Goal: Information Seeking & Learning: Learn about a topic

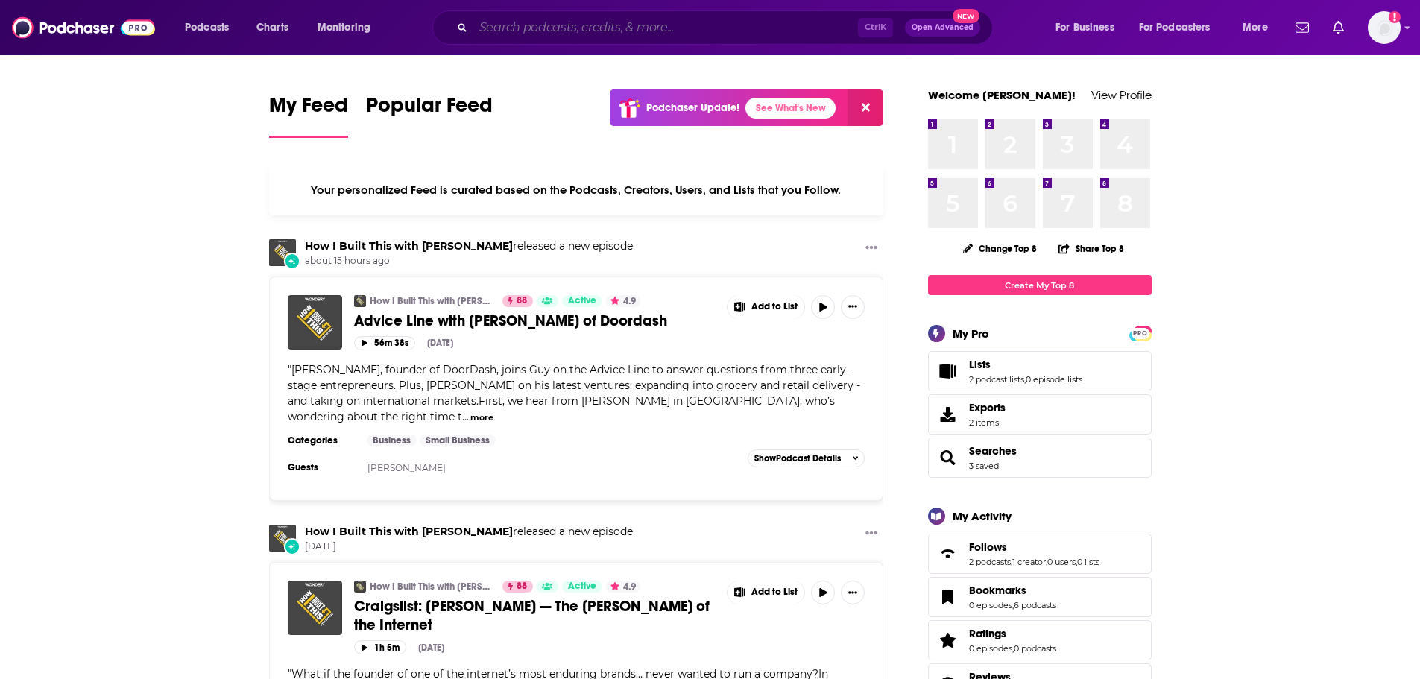
click at [599, 29] on input "Search podcasts, credits, & more..." at bounding box center [665, 28] width 385 height 24
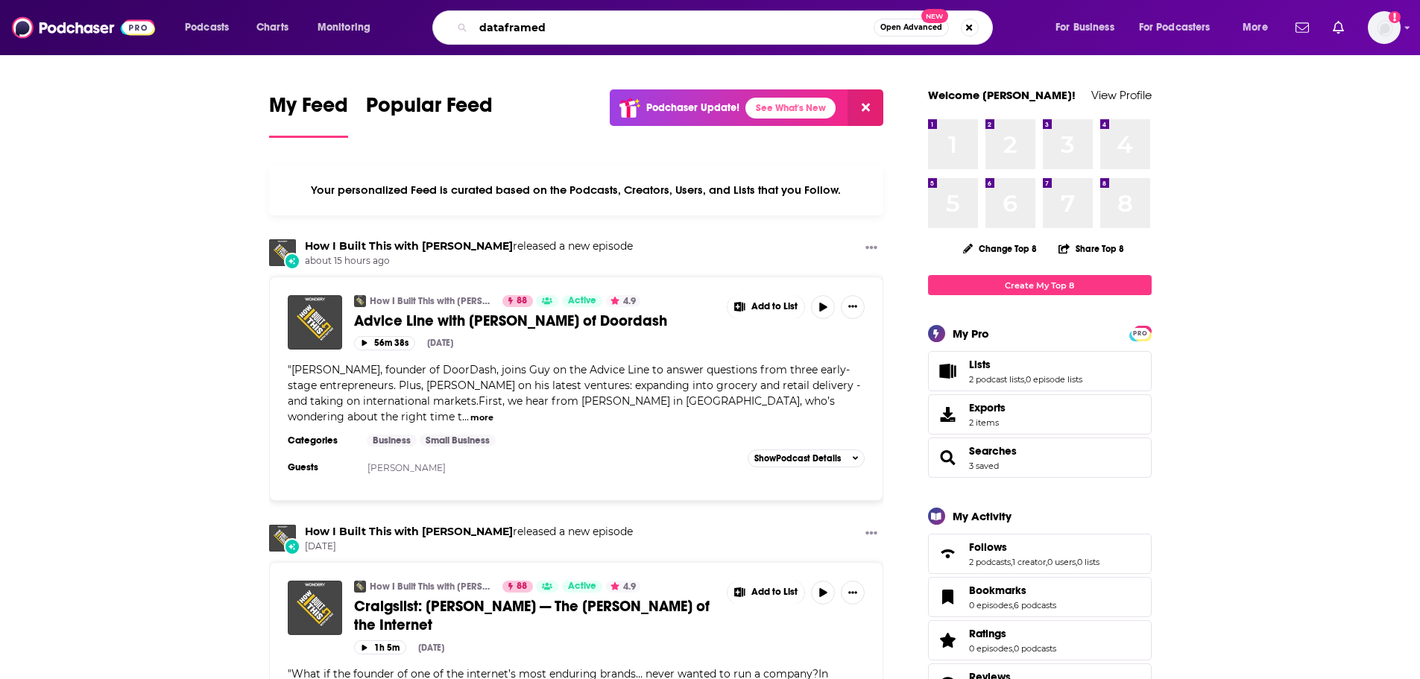
type input "dataframed"
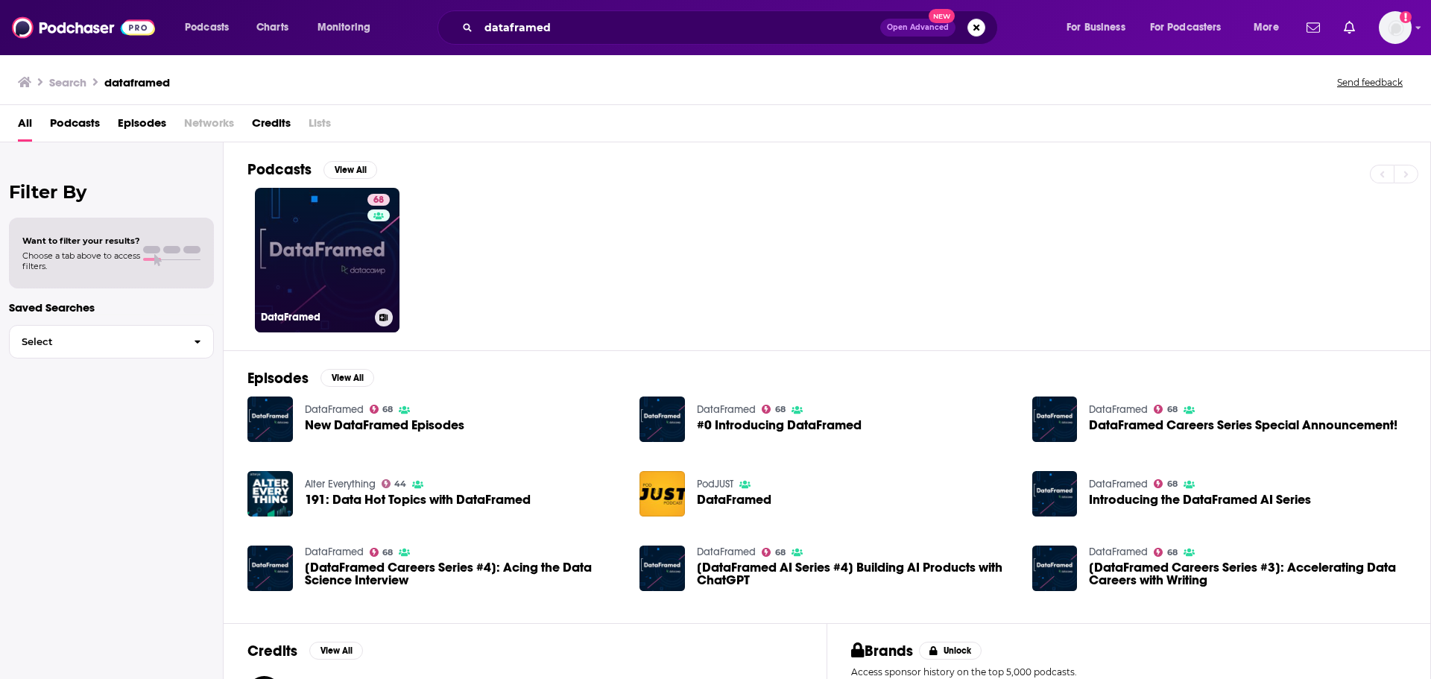
click at [350, 253] on link "68 DataFramed" at bounding box center [327, 260] width 145 height 145
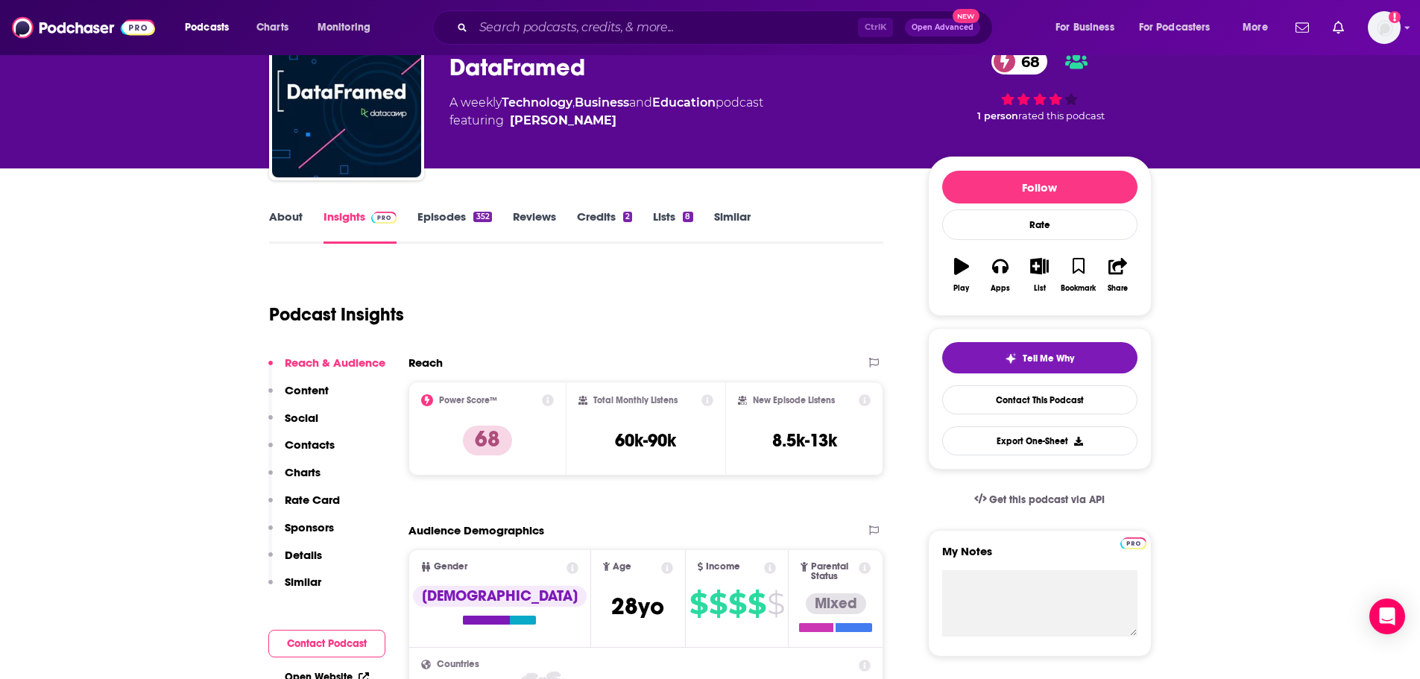
scroll to position [224, 0]
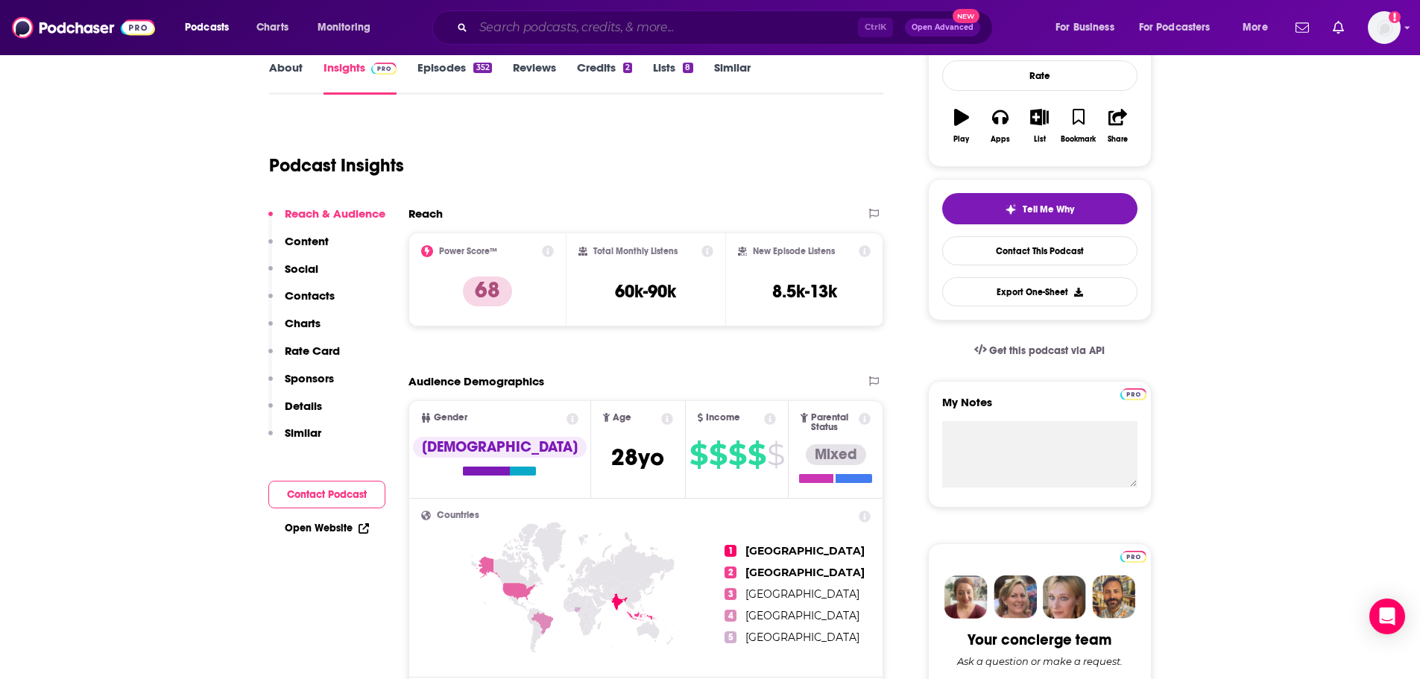
click at [592, 31] on input "Search podcasts, credits, & more..." at bounding box center [665, 28] width 385 height 24
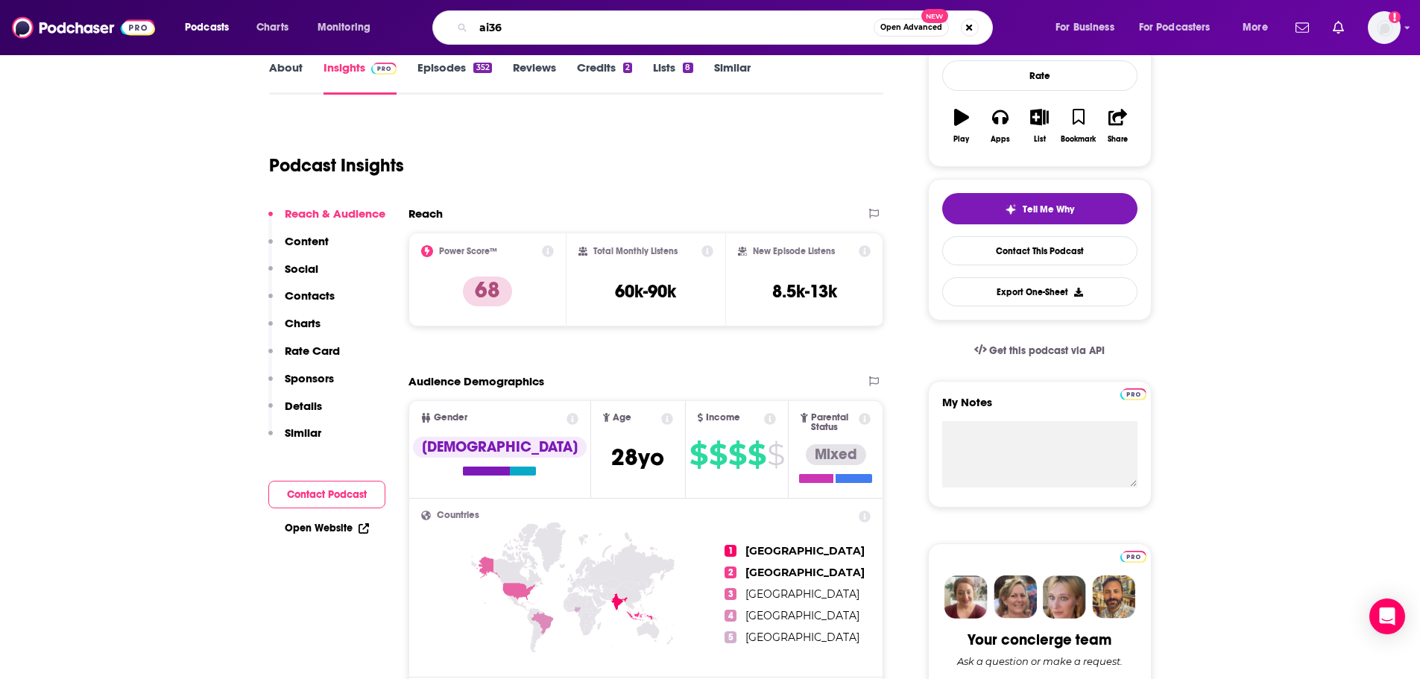
type input "ai360"
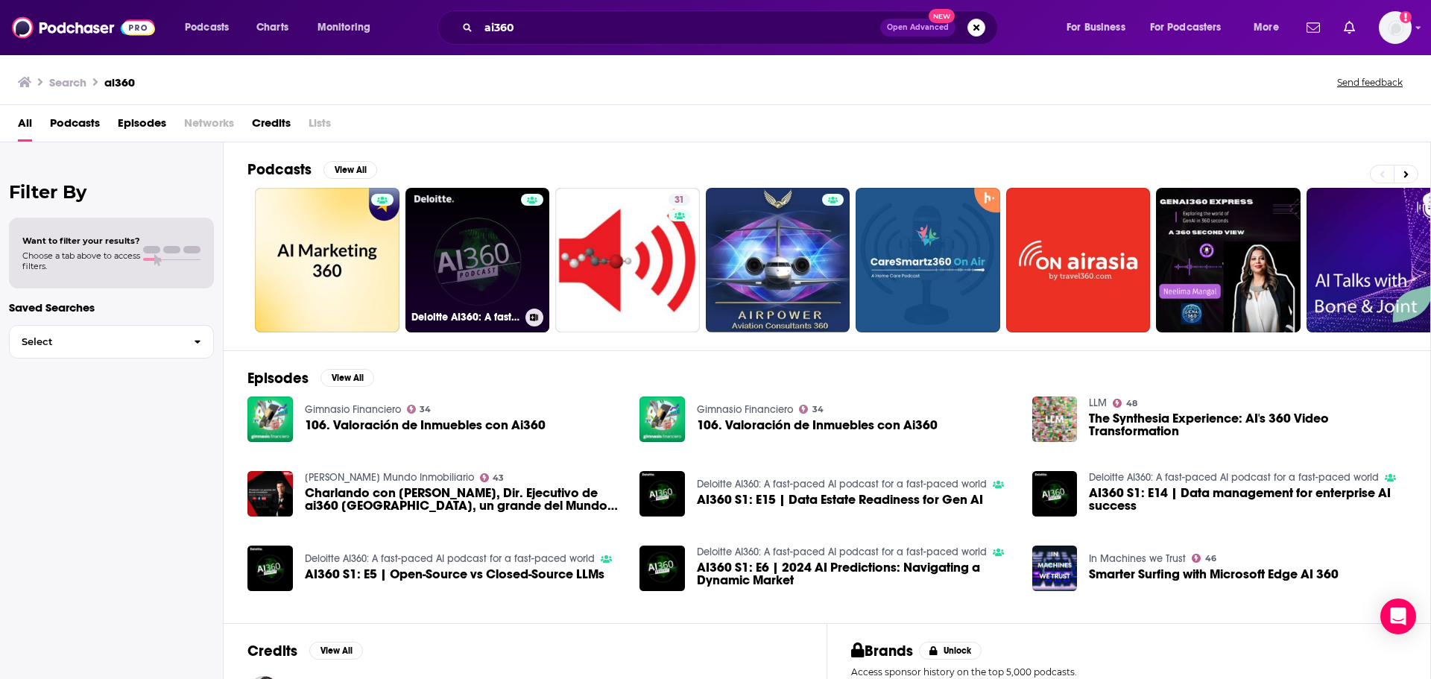
click at [481, 320] on h3 "Deloitte AI360: A fast-paced AI podcast for a fast-paced world" at bounding box center [465, 317] width 108 height 13
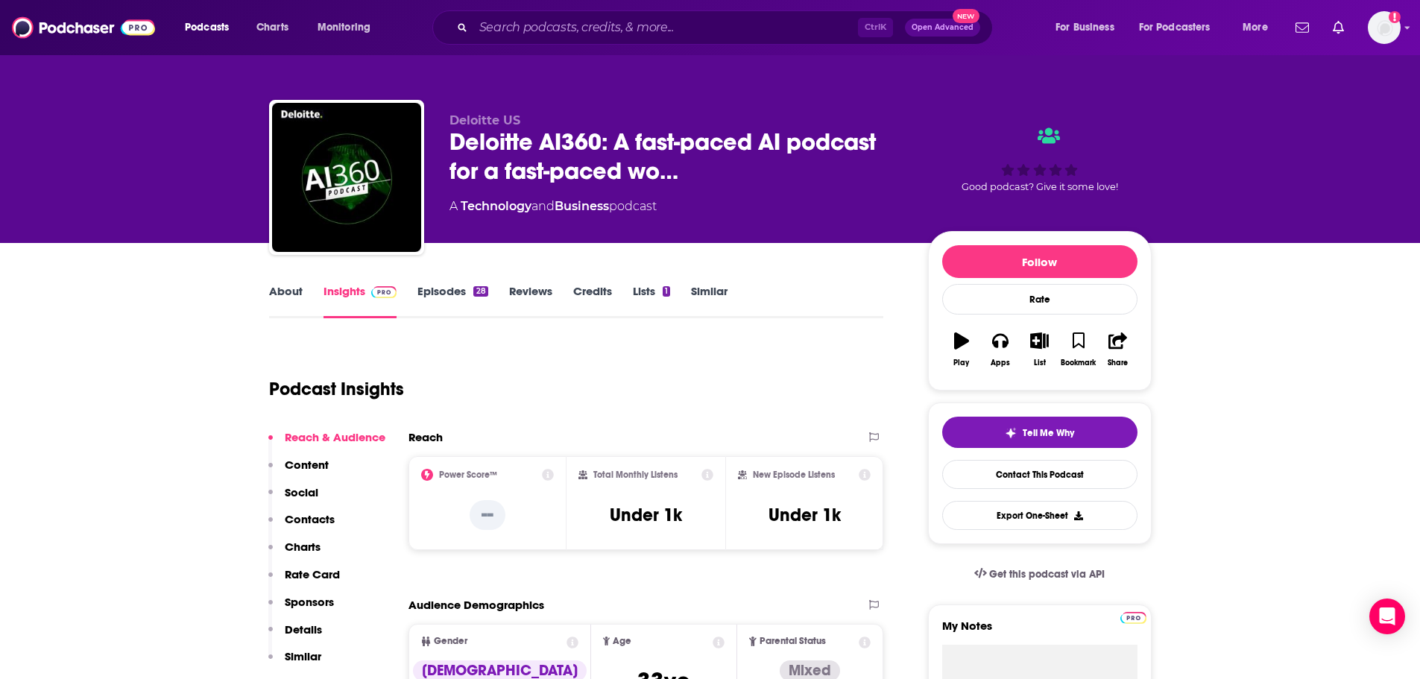
click at [543, 402] on div "Podcast Insights" at bounding box center [570, 380] width 603 height 76
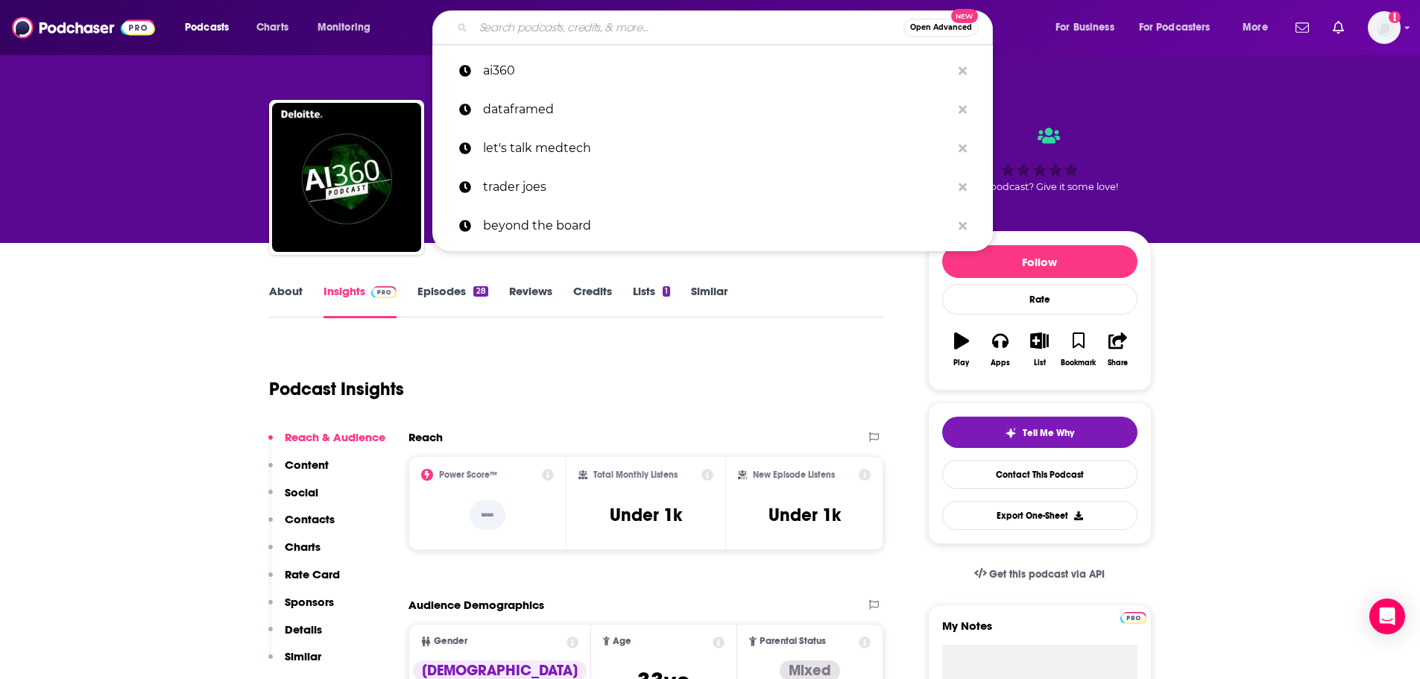
drag, startPoint x: 627, startPoint y: 25, endPoint x: 598, endPoint y: 51, distance: 39.1
click at [630, 25] on input "Search podcasts, credits, & more..." at bounding box center [688, 28] width 430 height 24
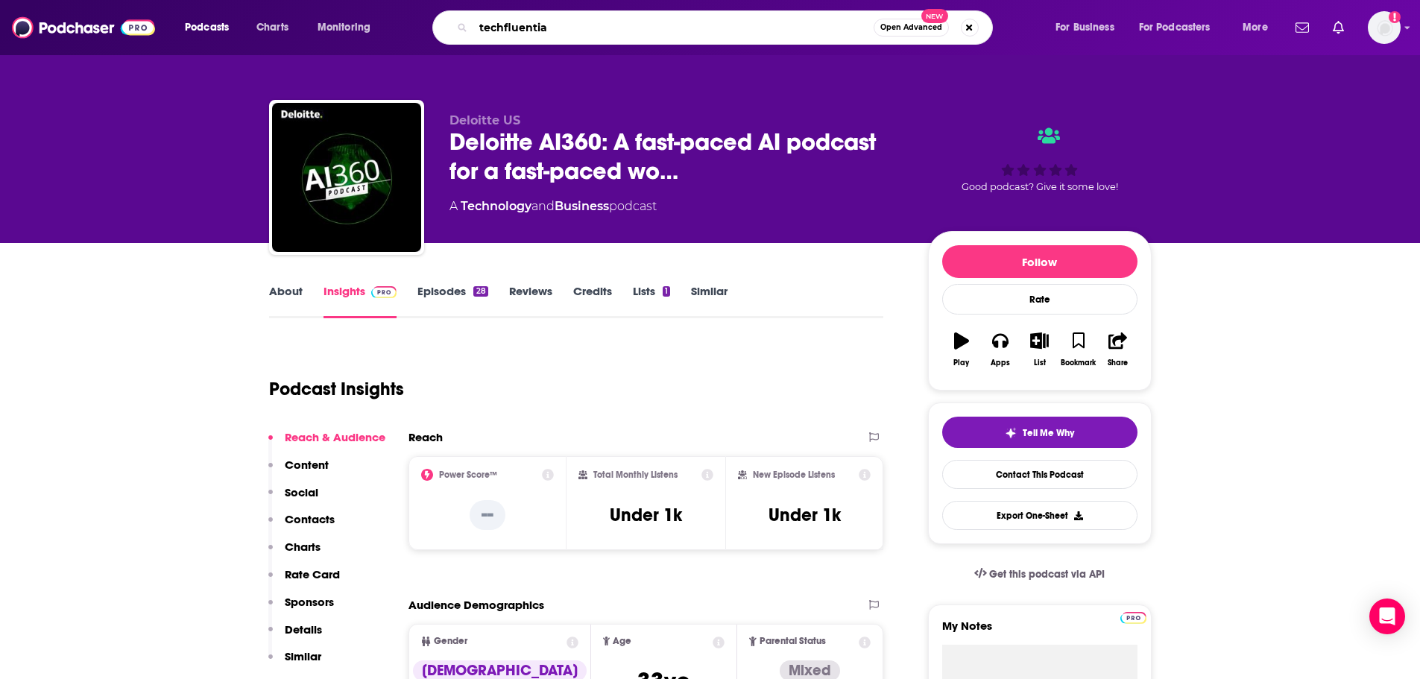
type input "techfluential"
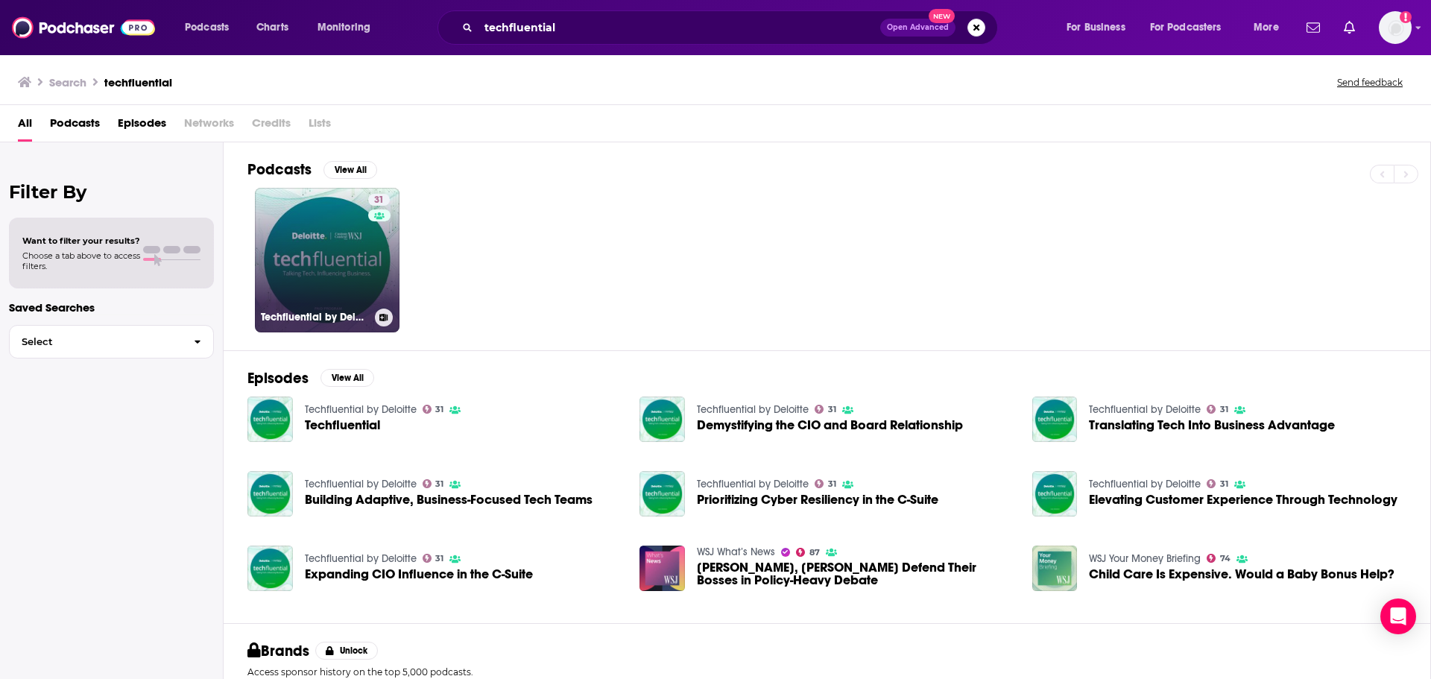
click at [346, 285] on link "31 Techfluential by Deloitte" at bounding box center [327, 260] width 145 height 145
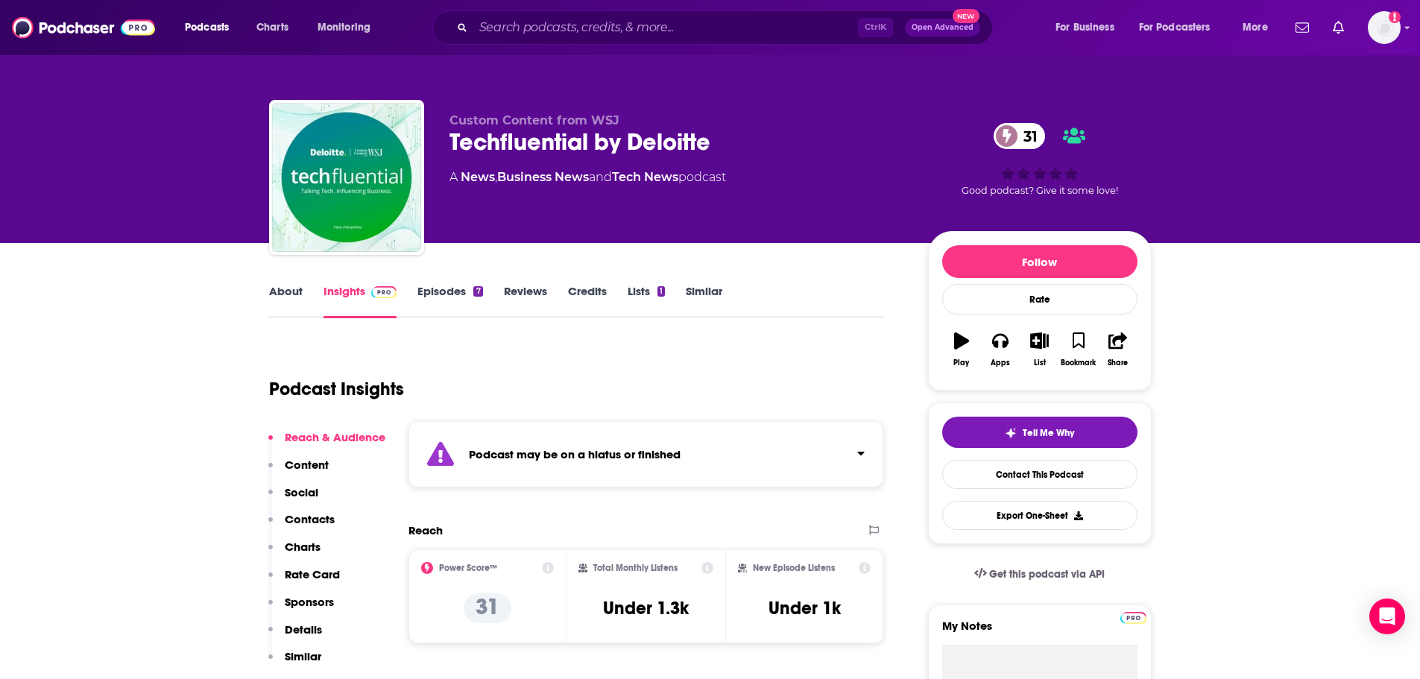
click at [657, 368] on div "Podcast Insights" at bounding box center [570, 380] width 603 height 76
click at [655, 350] on div "Podcast Insights" at bounding box center [570, 380] width 603 height 76
